Goal: Navigation & Orientation: Find specific page/section

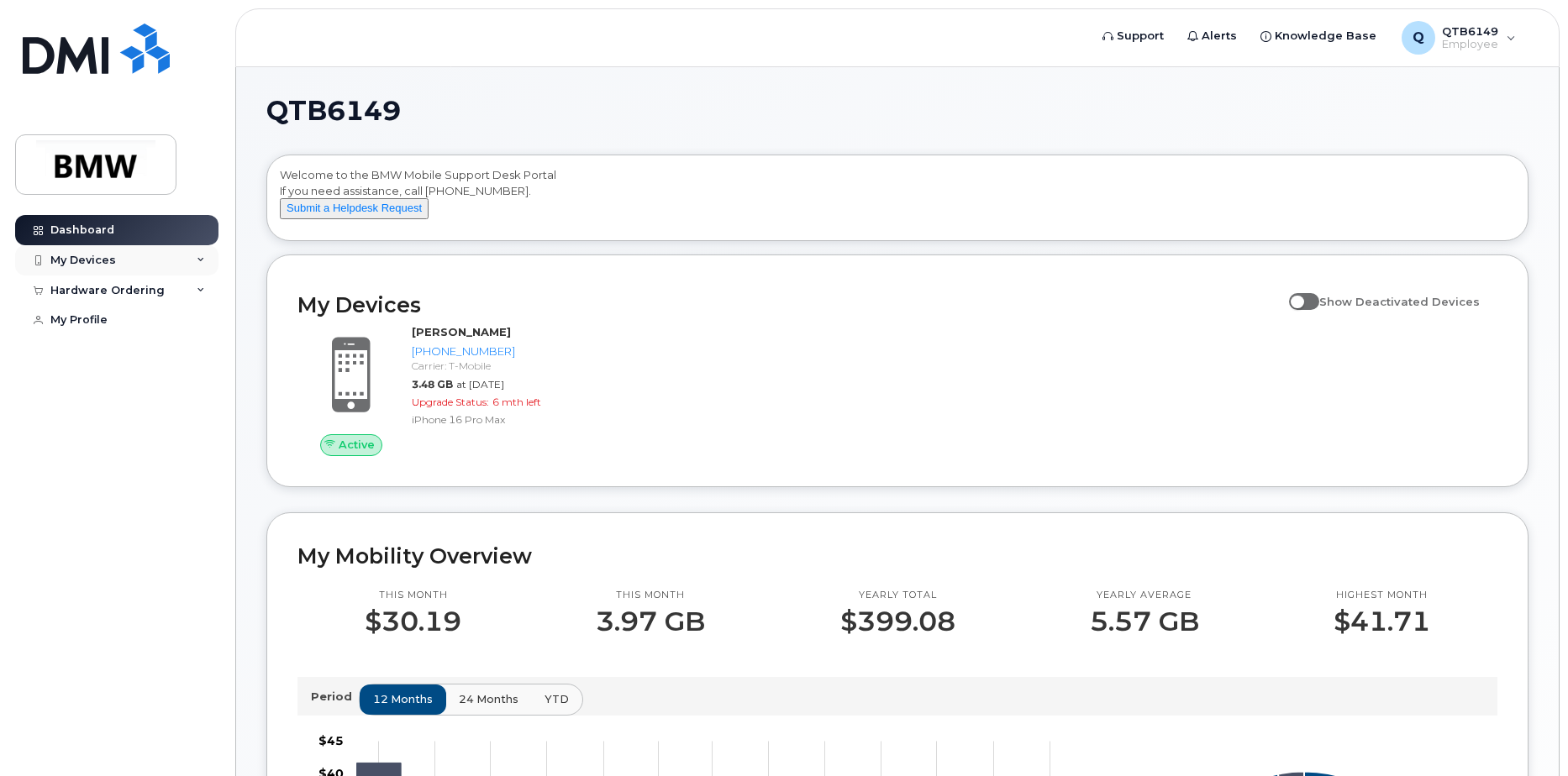
click at [114, 261] on div "My Devices" at bounding box center [116, 260] width 203 height 30
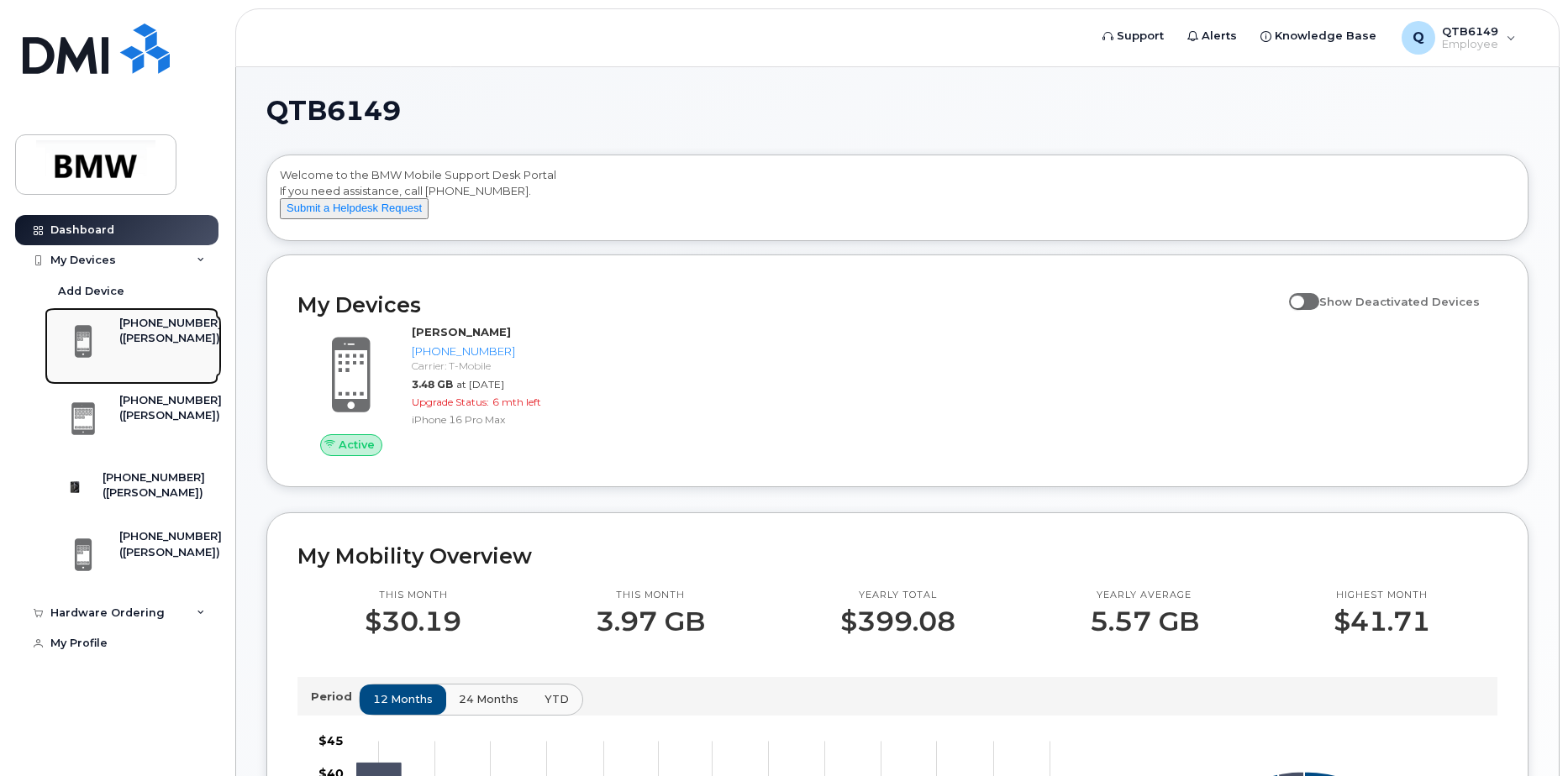
click at [147, 324] on div "[PHONE_NUMBER]" at bounding box center [170, 324] width 102 height 15
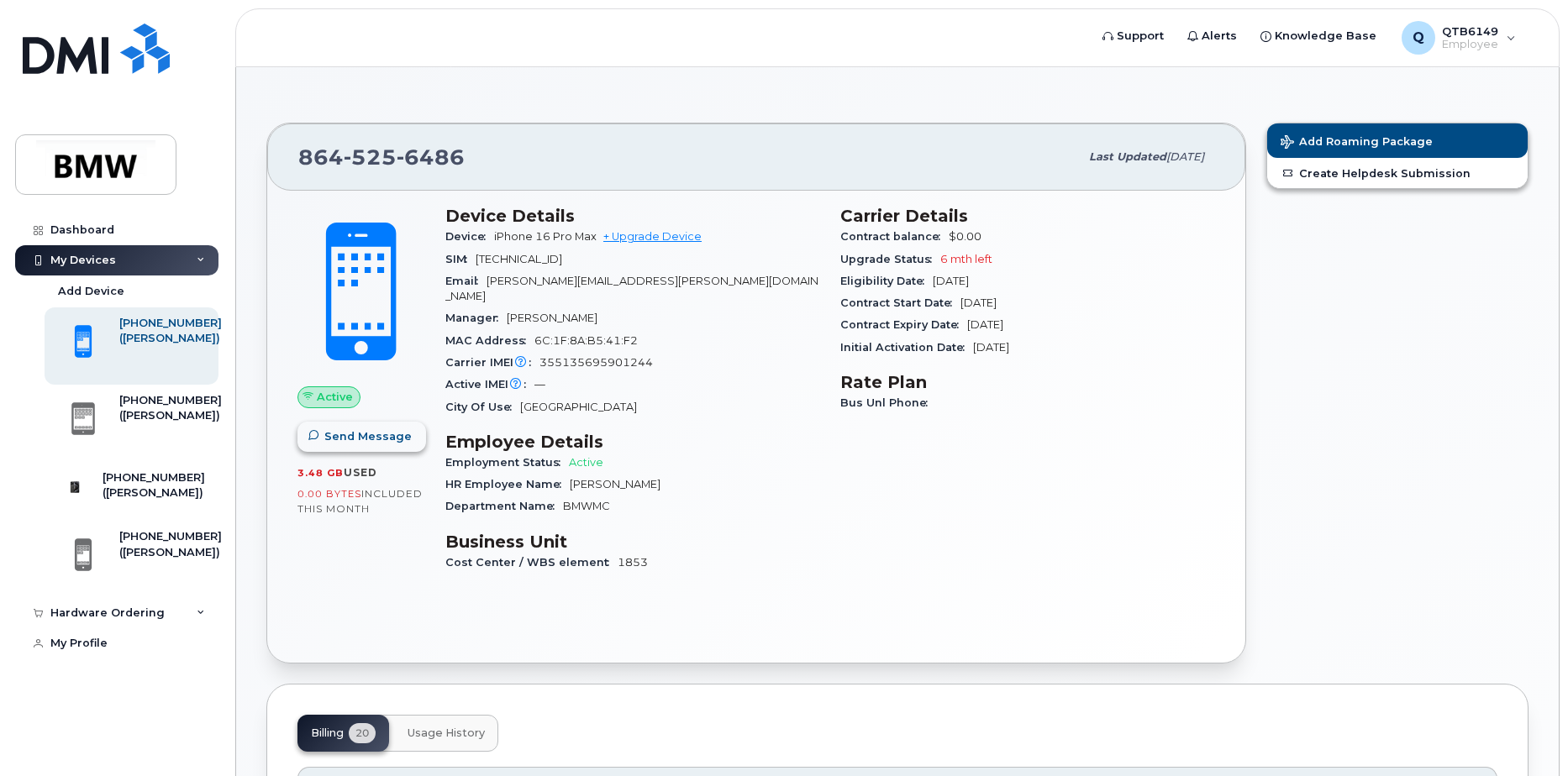
click at [371, 435] on span "Send Message" at bounding box center [368, 436] width 87 height 16
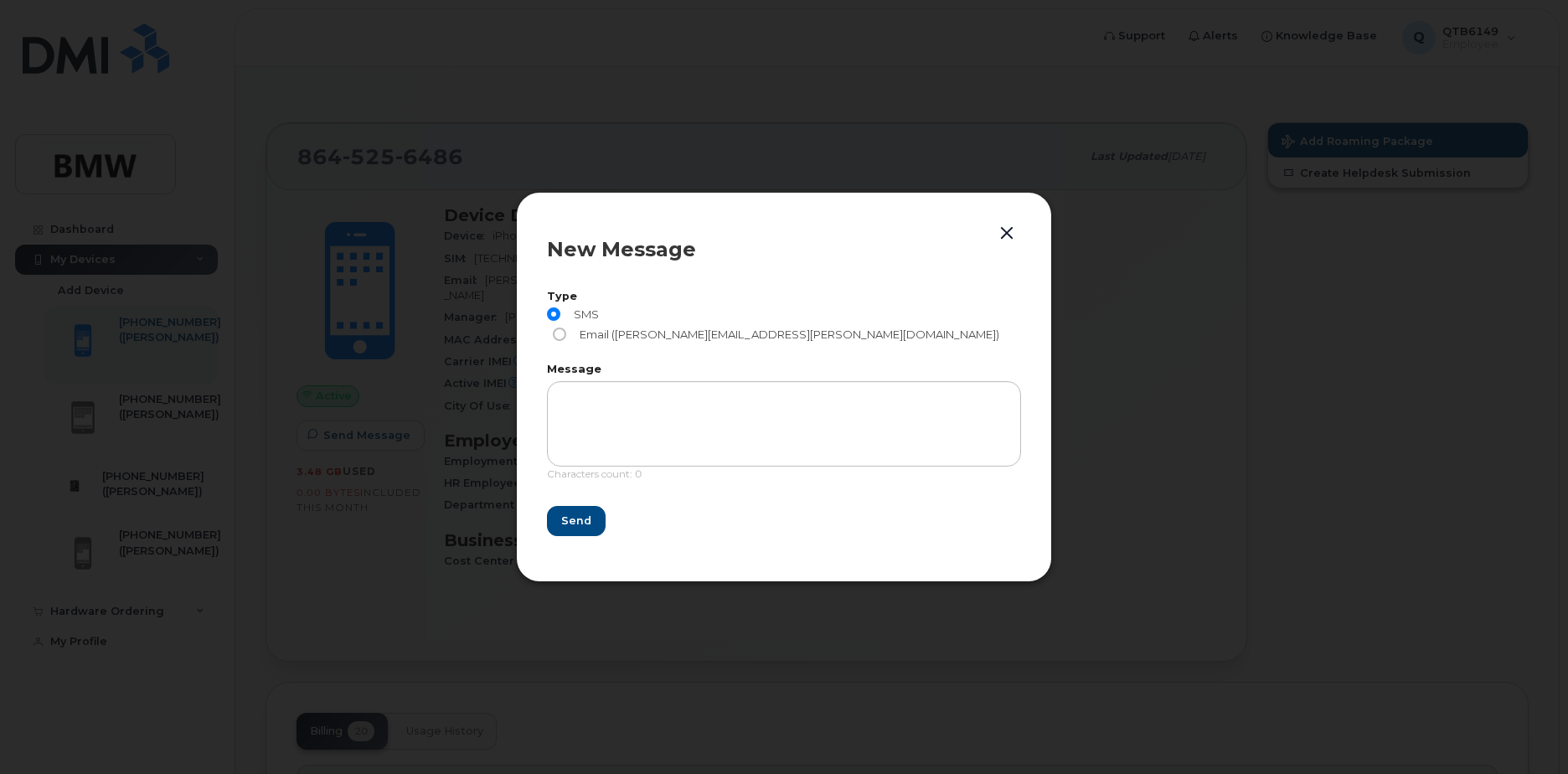
click at [1001, 244] on button "button" at bounding box center [1007, 233] width 25 height 24
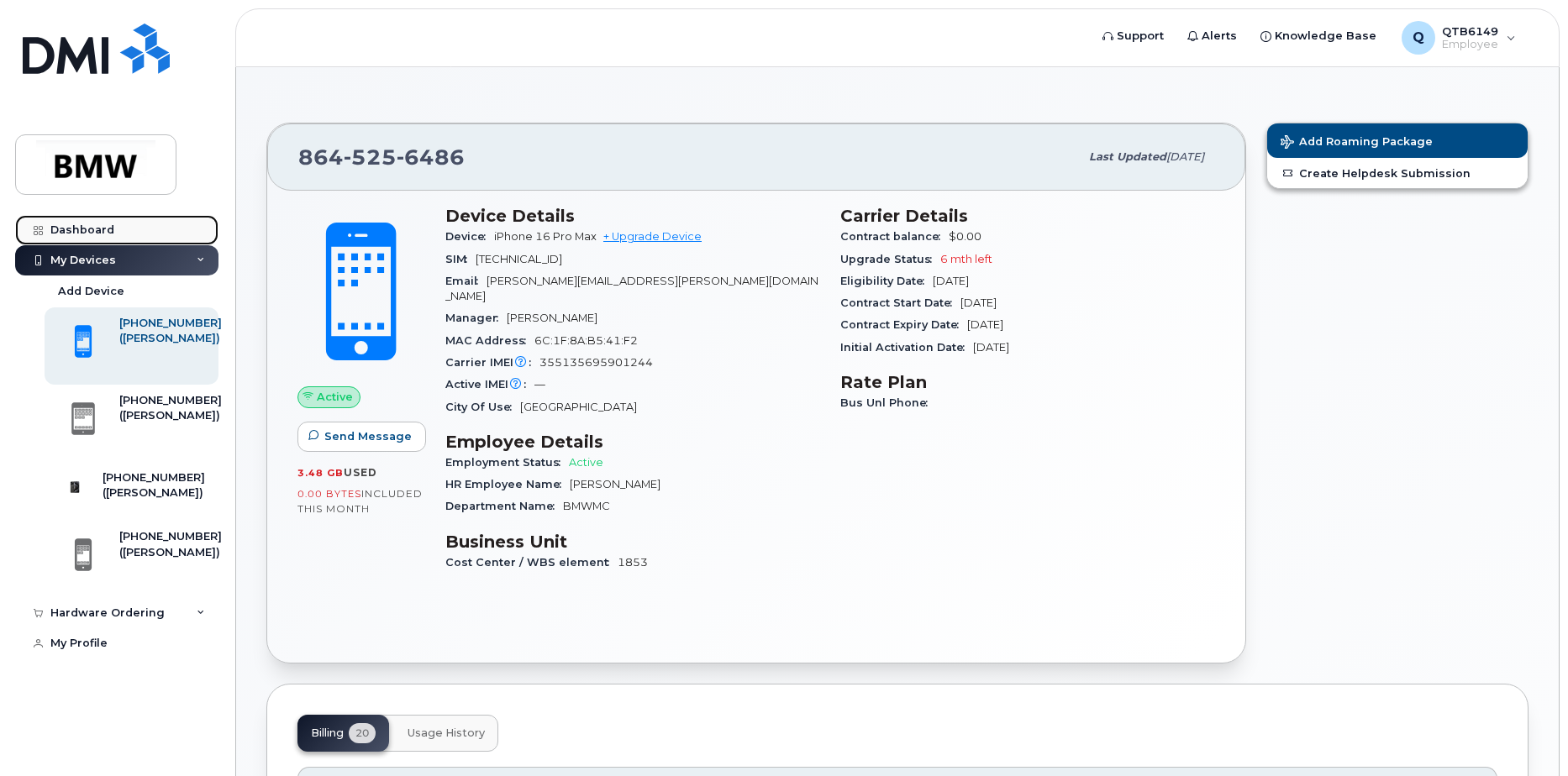
click at [70, 221] on link "Dashboard" at bounding box center [116, 230] width 203 height 30
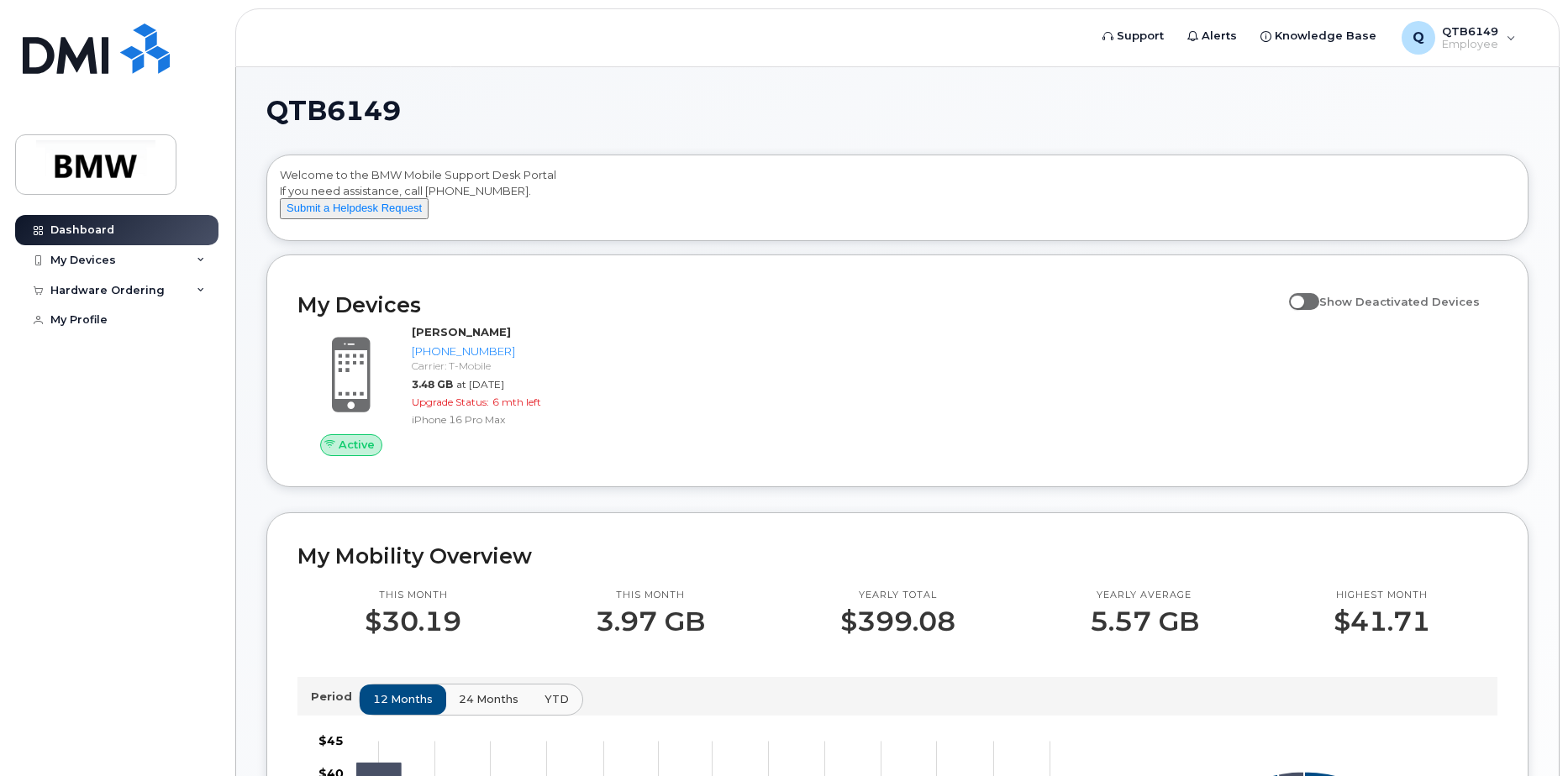
click at [149, 479] on div "Dashboard My Devices Add Device [PHONE_NUMBER] ([PERSON_NAME]) [PHONE_NUMBER] (…" at bounding box center [118, 483] width 207 height 537
click at [203, 289] on icon at bounding box center [201, 291] width 9 height 9
click at [81, 354] on div "My Profile" at bounding box center [79, 352] width 57 height 13
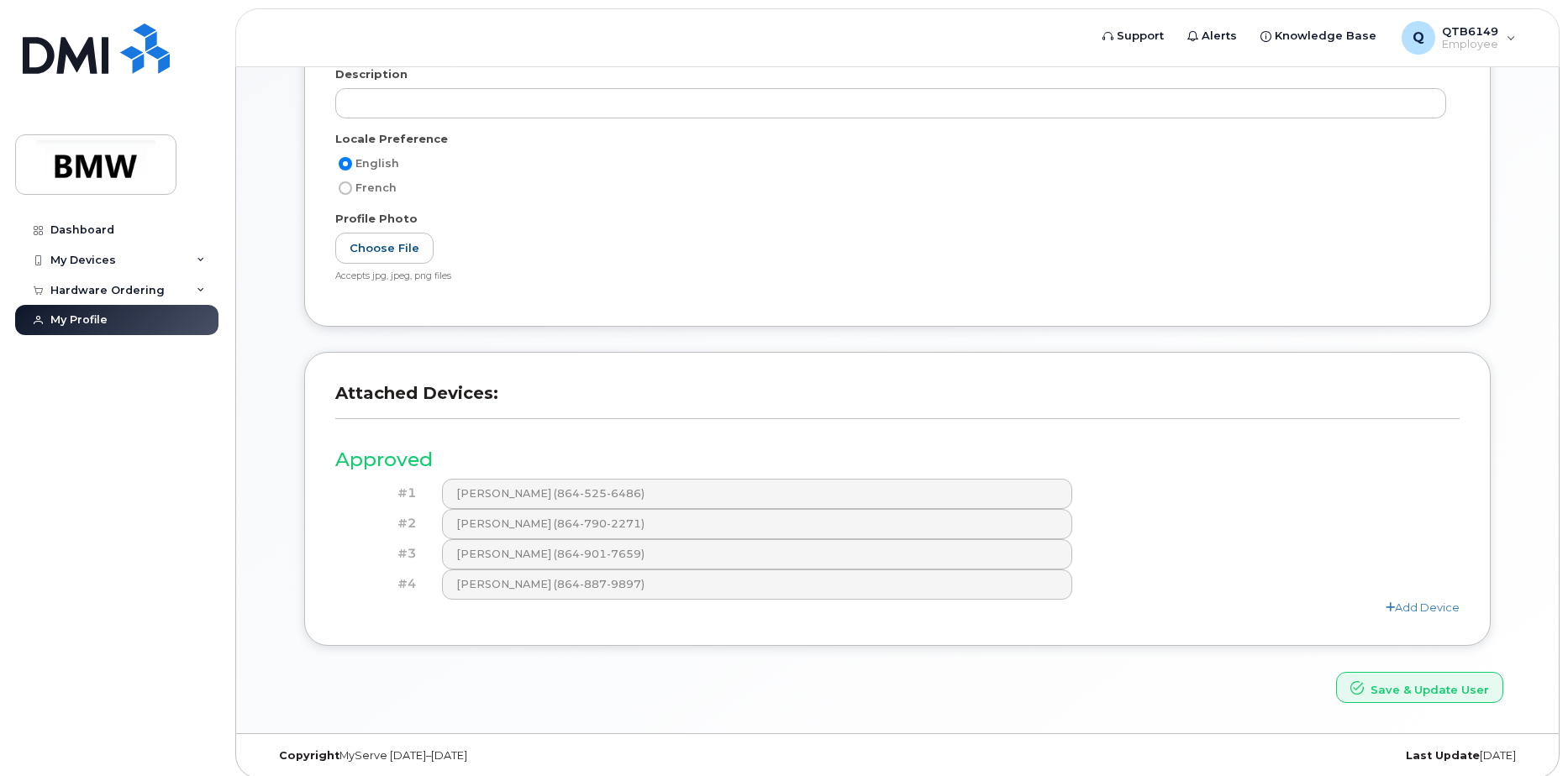
scroll to position [312, 0]
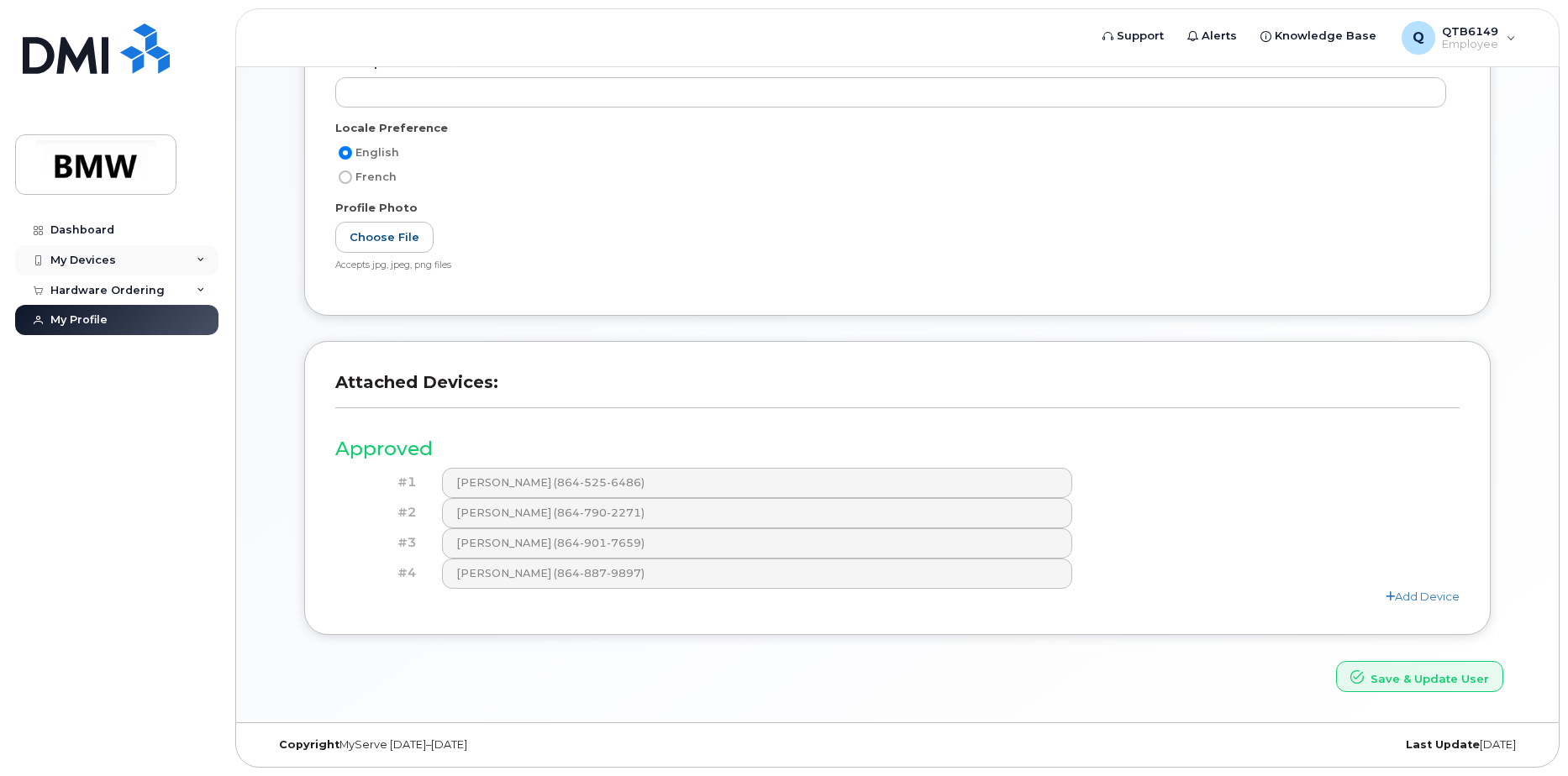
click at [123, 264] on div "My Devices" at bounding box center [116, 260] width 203 height 30
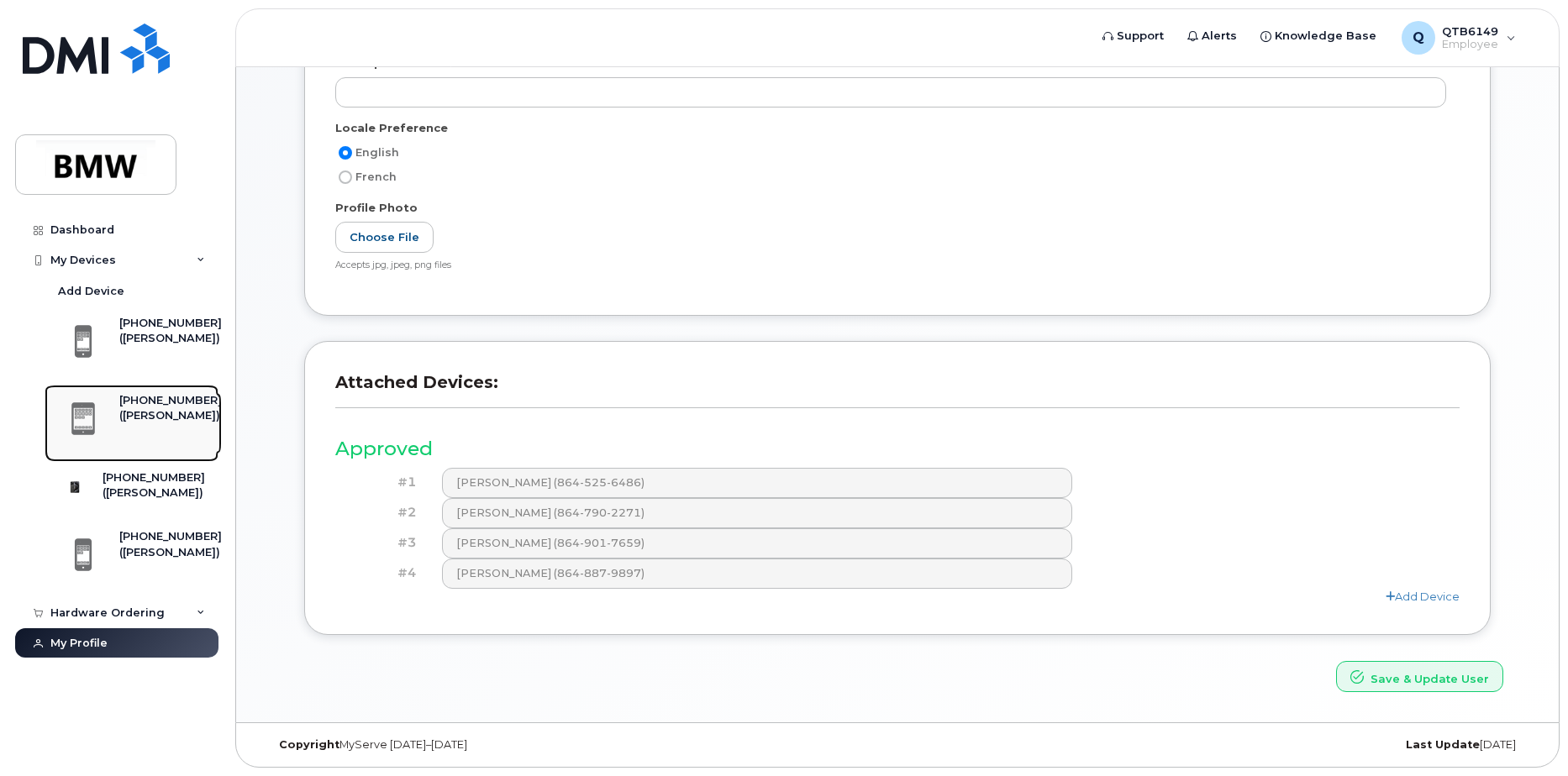
click at [129, 406] on div "[PHONE_NUMBER]" at bounding box center [170, 401] width 102 height 15
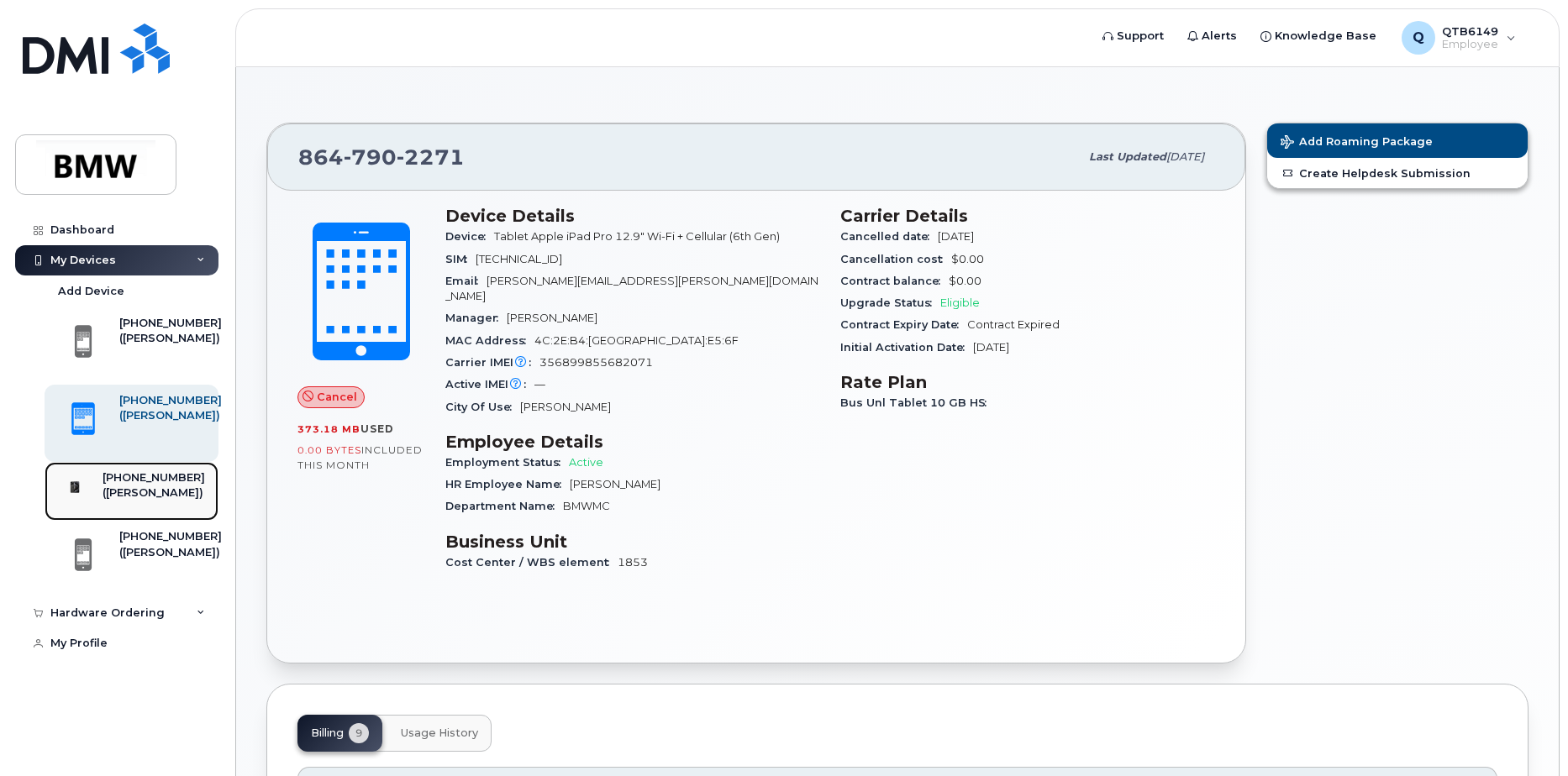
click at [150, 485] on div "([PERSON_NAME])" at bounding box center [153, 493] width 102 height 15
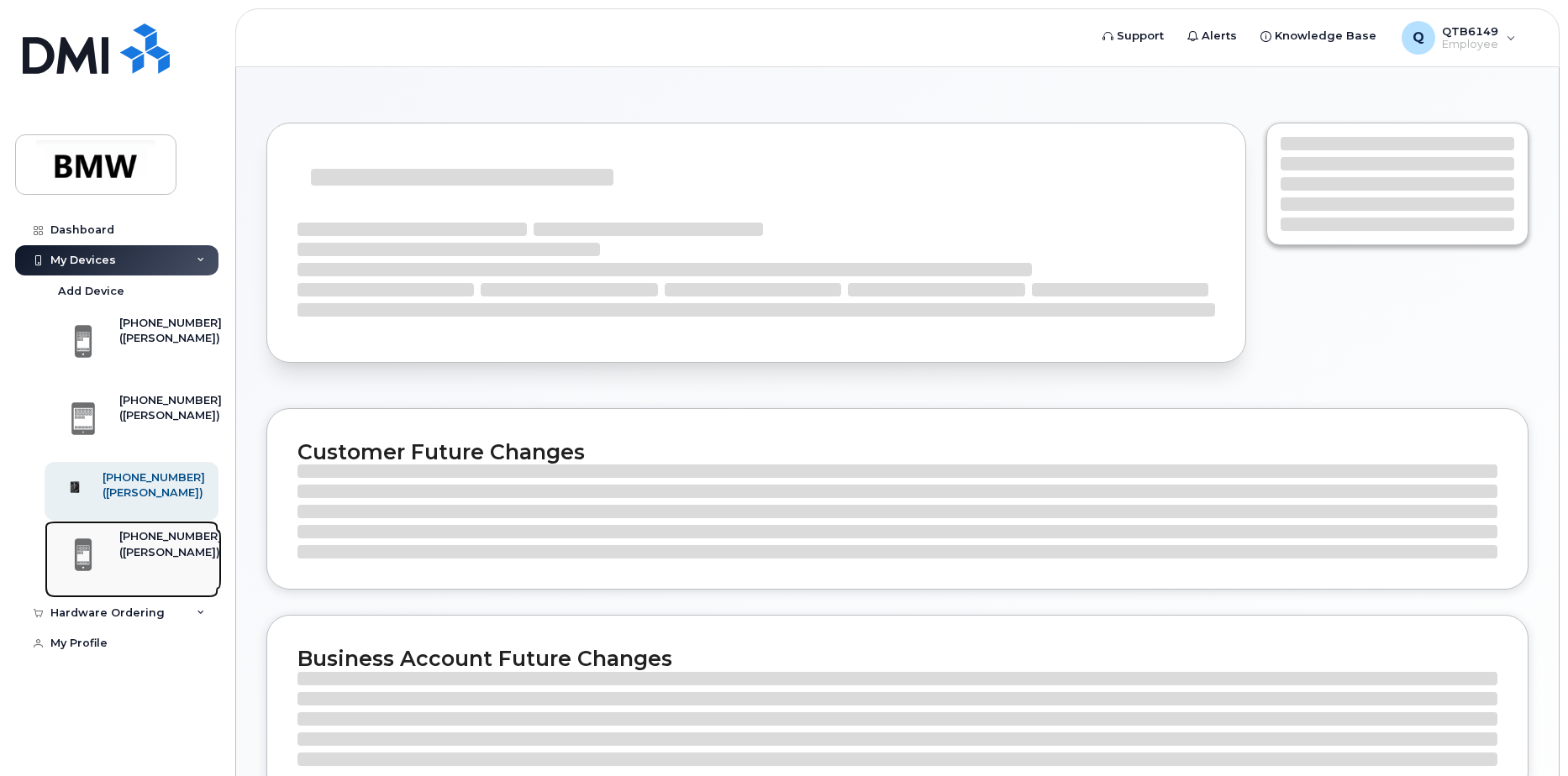
click at [161, 560] on div "([PERSON_NAME])" at bounding box center [170, 553] width 102 height 15
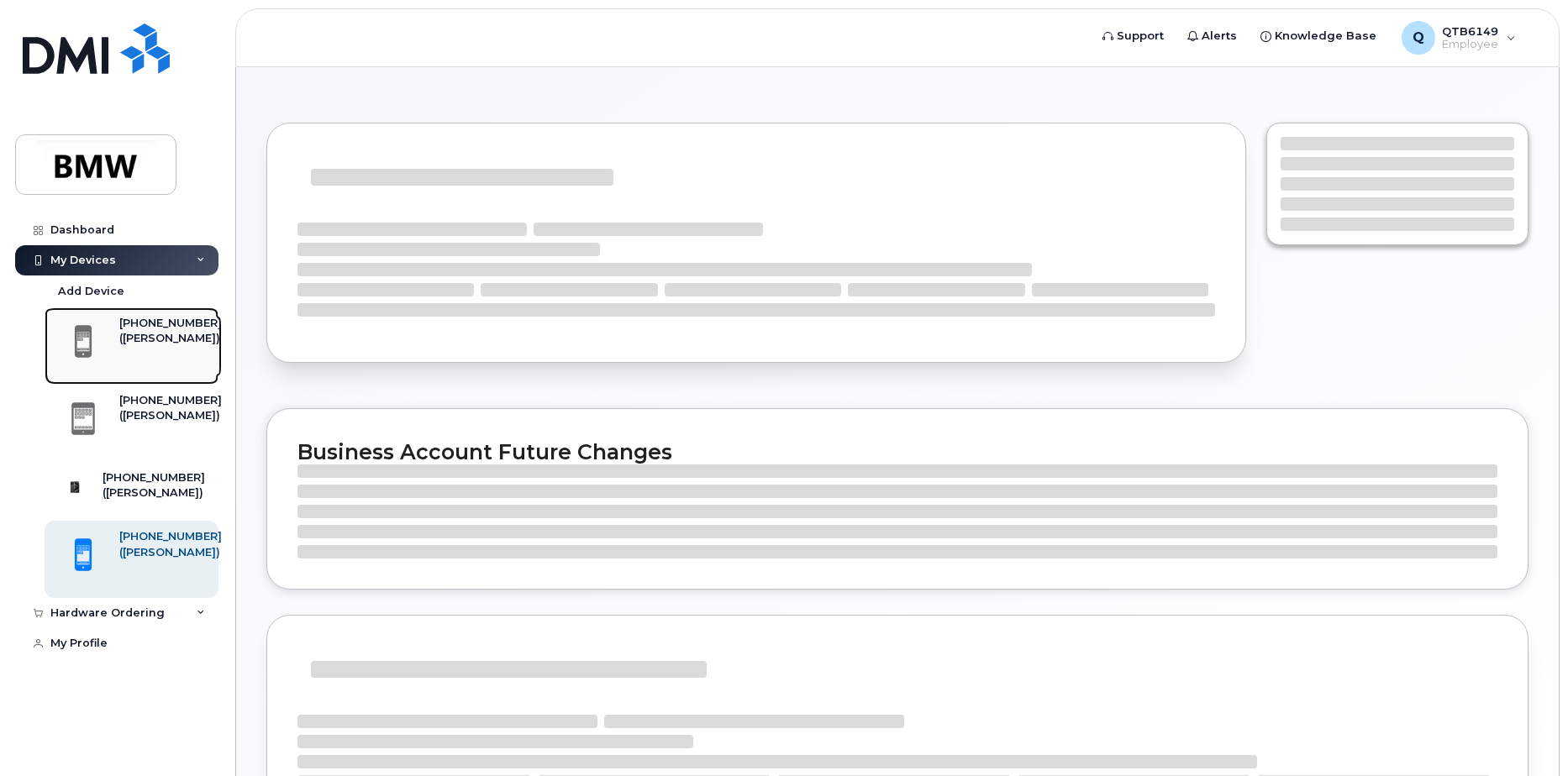
click at [151, 333] on div "([PERSON_NAME])" at bounding box center [170, 339] width 102 height 15
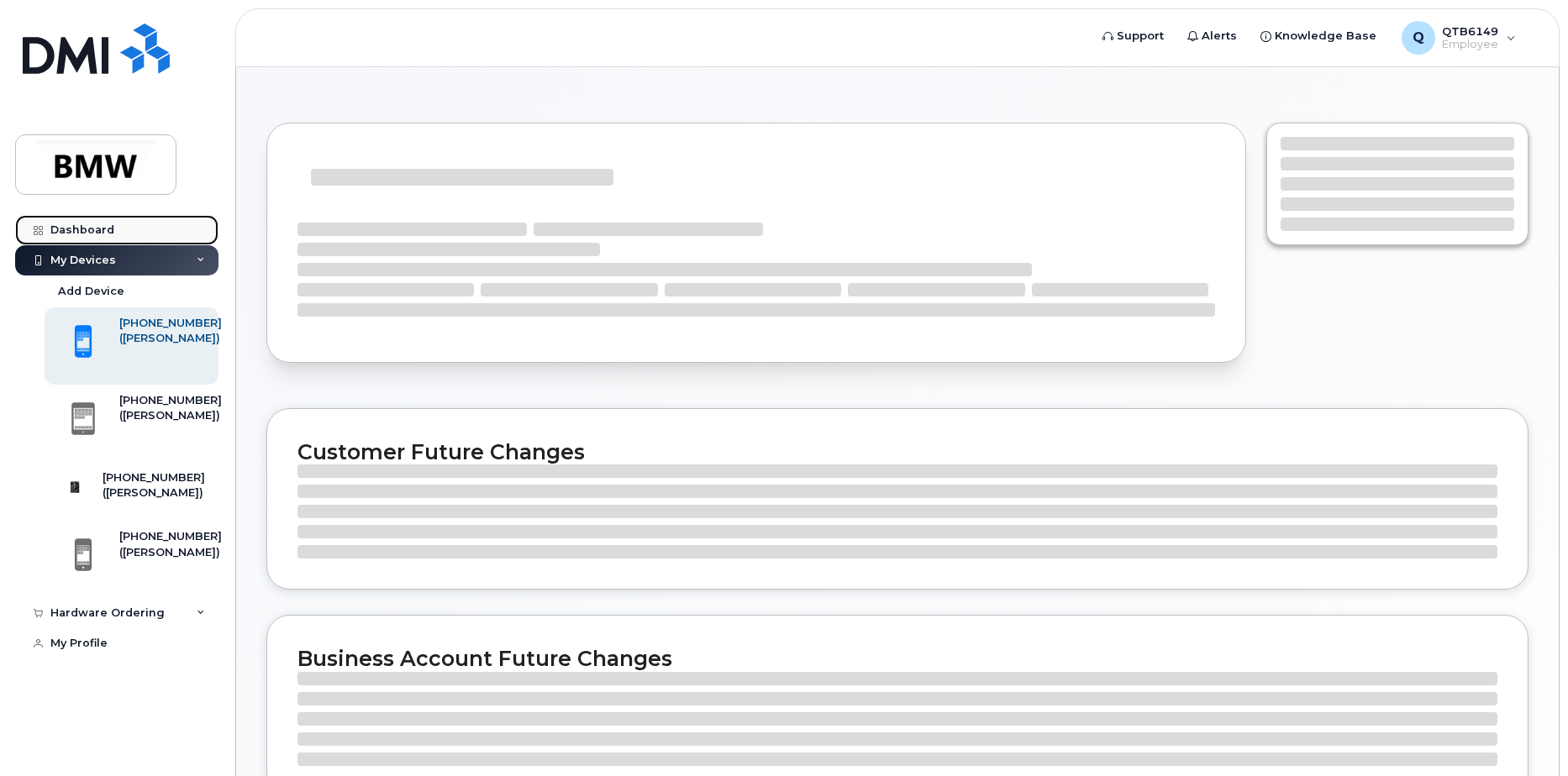
click at [104, 229] on div "Dashboard" at bounding box center [81, 230] width 63 height 13
